Goal: Transaction & Acquisition: Purchase product/service

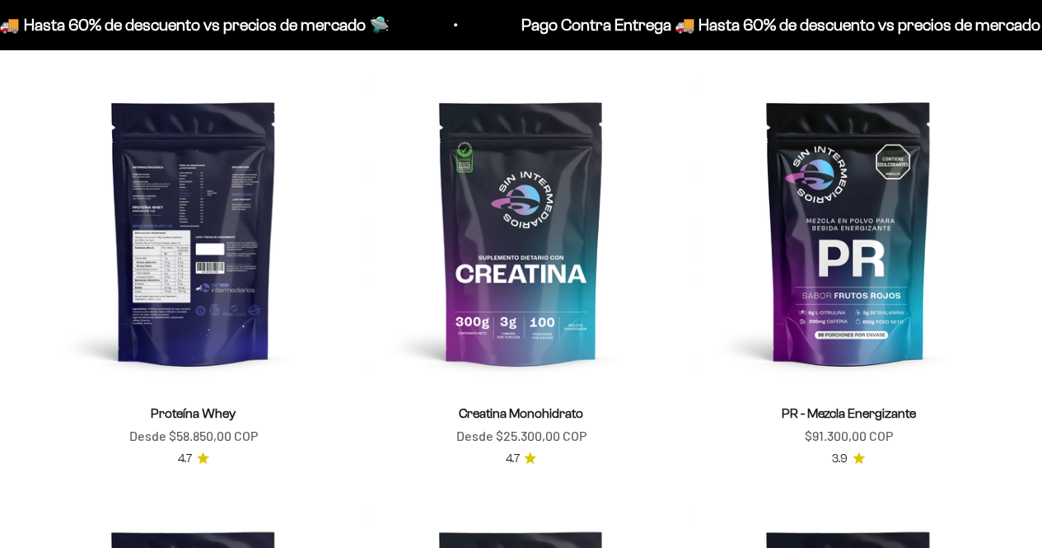
scroll to position [577, 0]
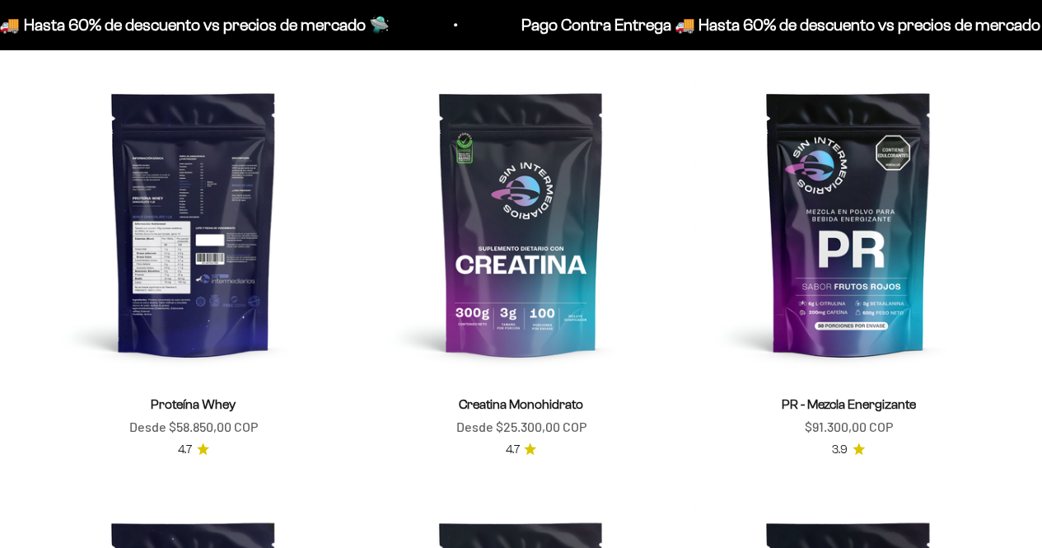
click at [155, 213] on img at bounding box center [194, 223] width 308 height 308
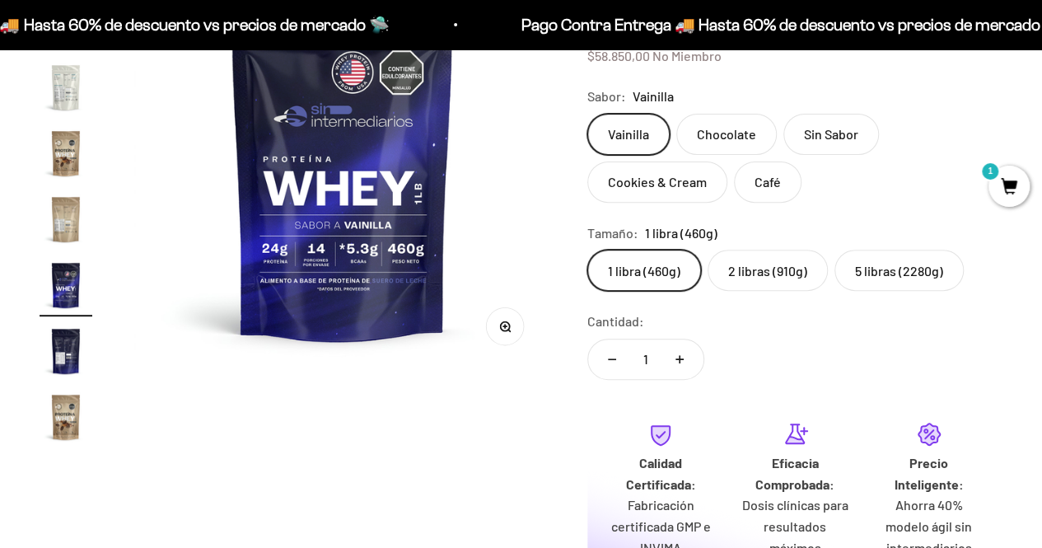
scroll to position [247, 0]
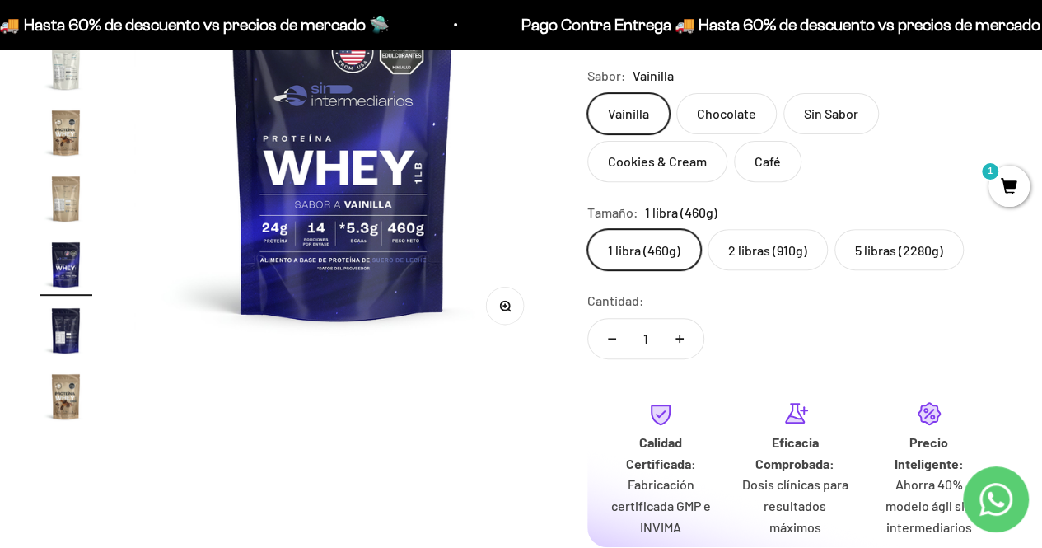
click at [63, 323] on img "Ir al artículo 19" at bounding box center [66, 330] width 53 height 53
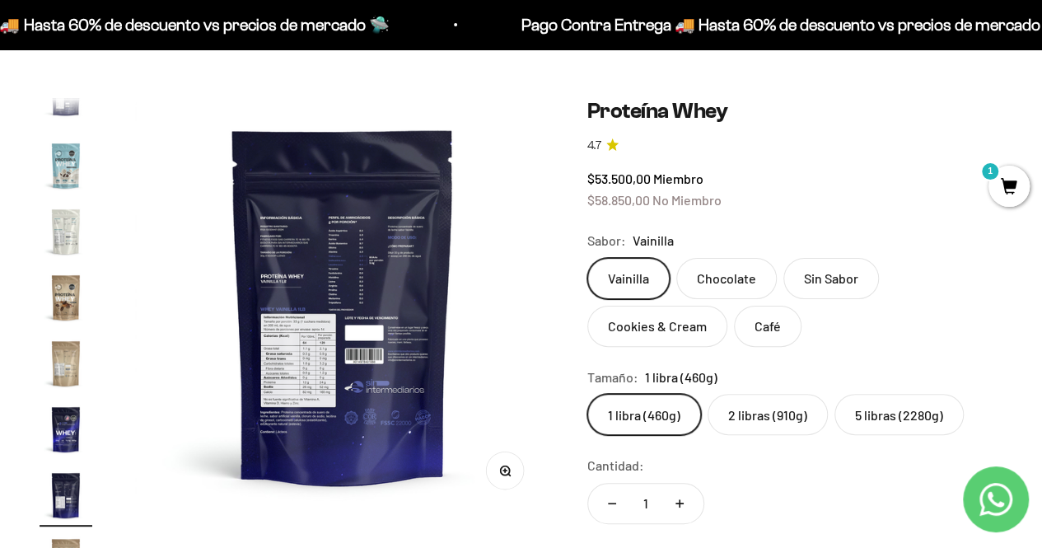
scroll to position [0, 0]
click at [332, 251] on img at bounding box center [343, 306] width 416 height 416
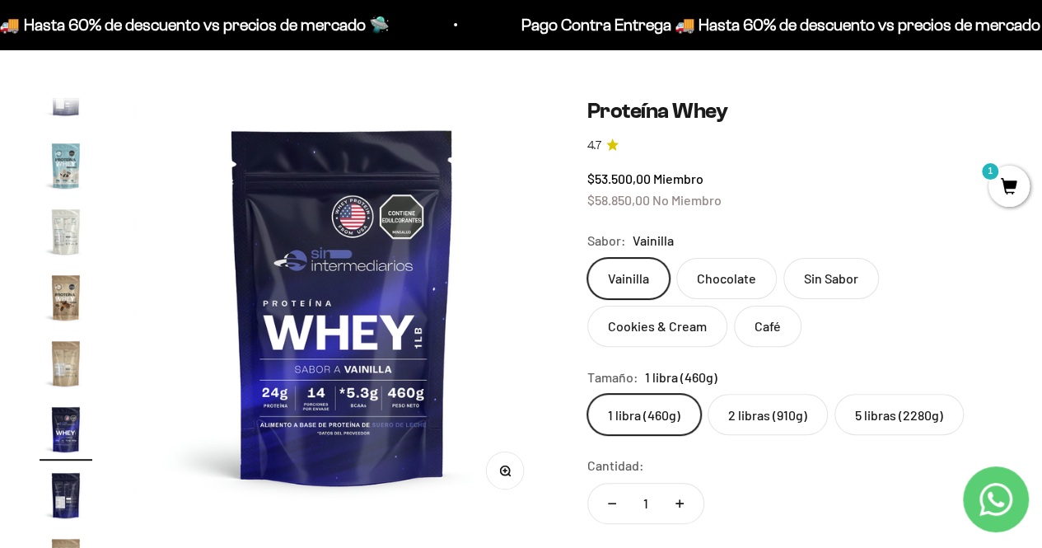
click at [465, 334] on img at bounding box center [342, 306] width 416 height 416
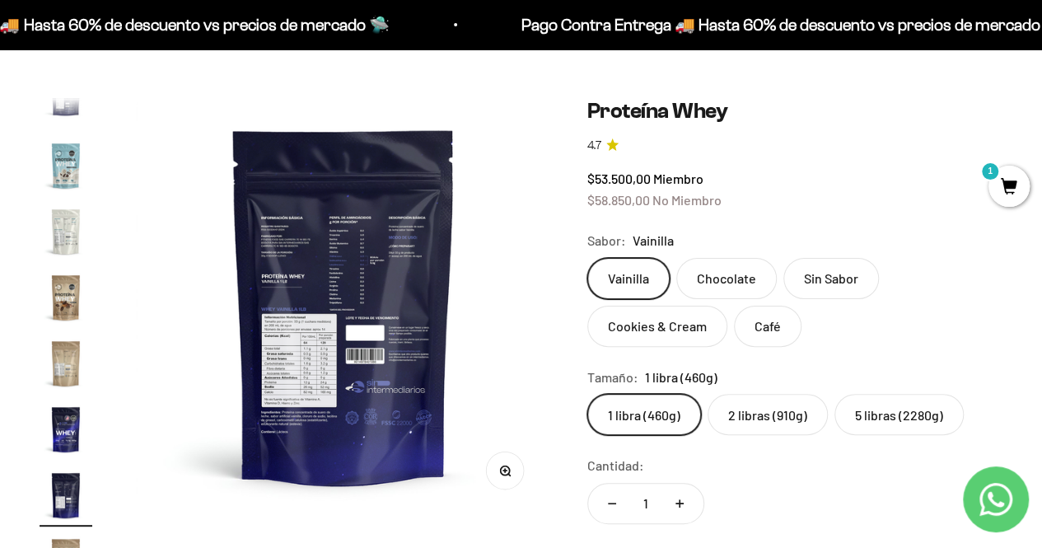
scroll to position [0, 7655]
click at [500, 474] on icon "button" at bounding box center [505, 471] width 12 height 12
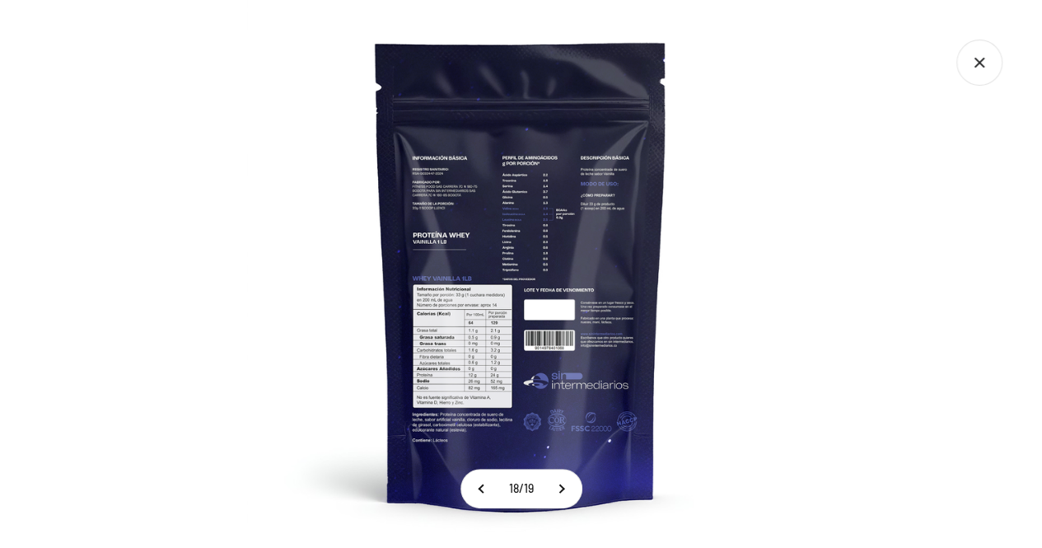
click at [599, 142] on img at bounding box center [521, 274] width 548 height 548
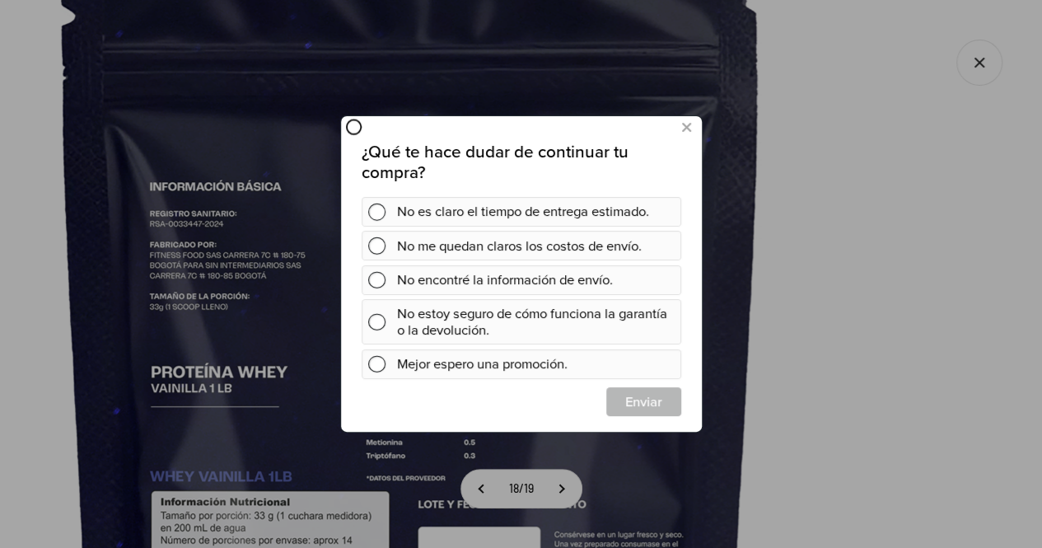
scroll to position [0, 0]
